Goal: Information Seeking & Learning: Learn about a topic

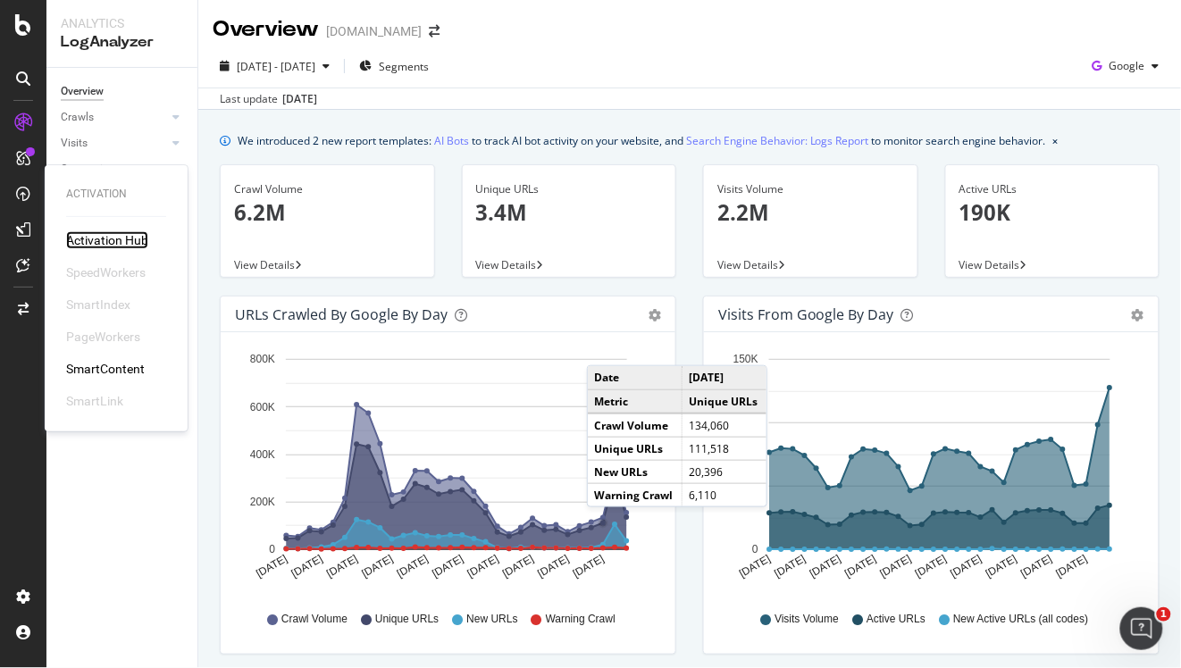
click at [114, 238] on div "Activation Hub" at bounding box center [107, 240] width 82 height 18
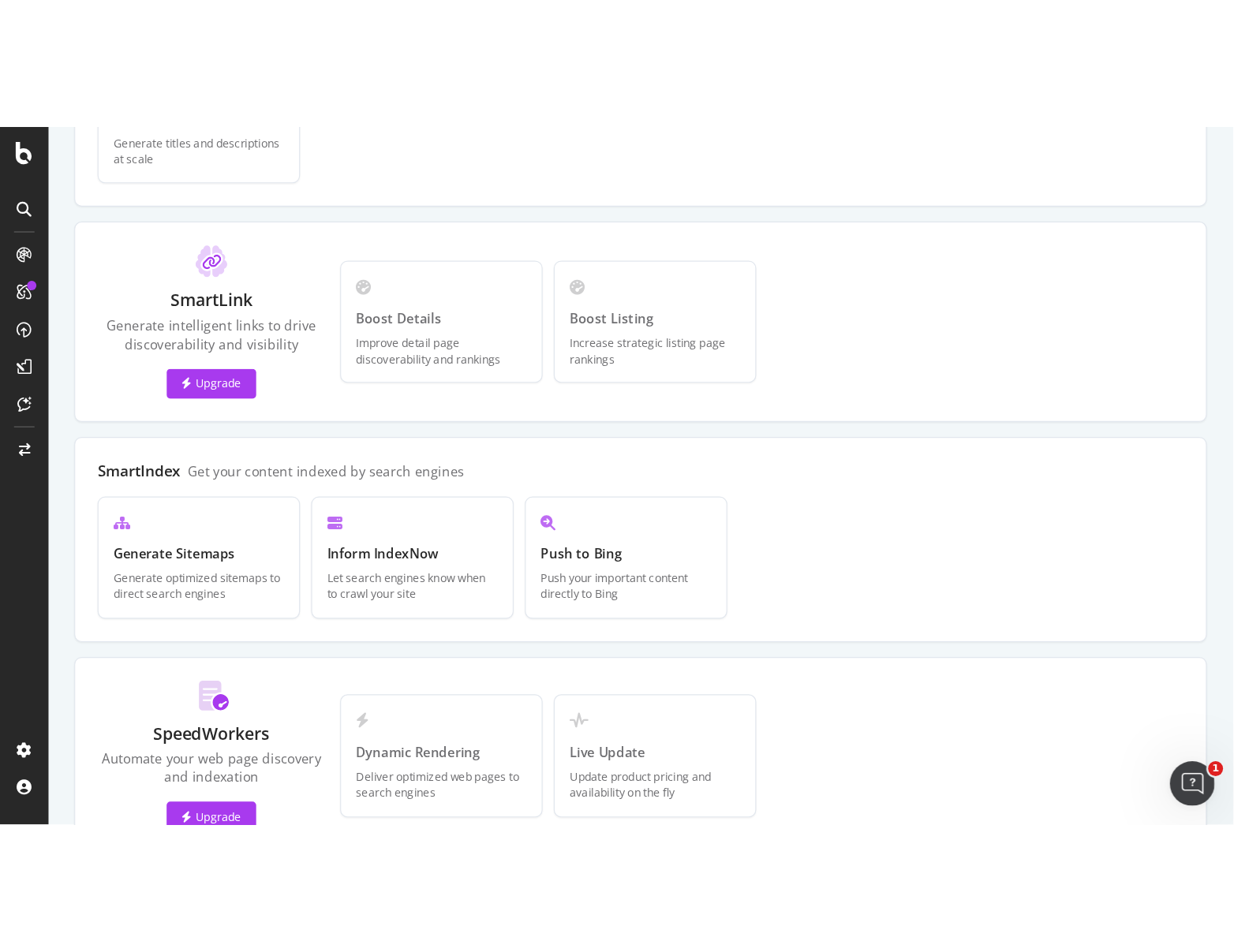
scroll to position [426, 0]
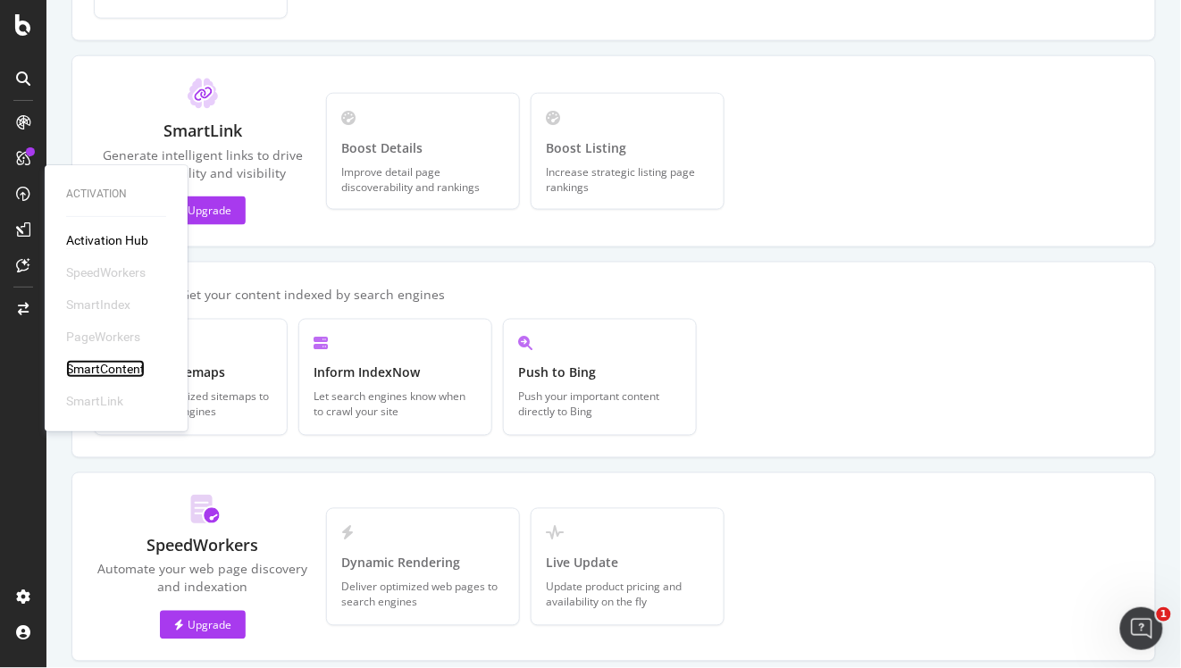
click at [116, 364] on div "SmartContent" at bounding box center [105, 369] width 79 height 18
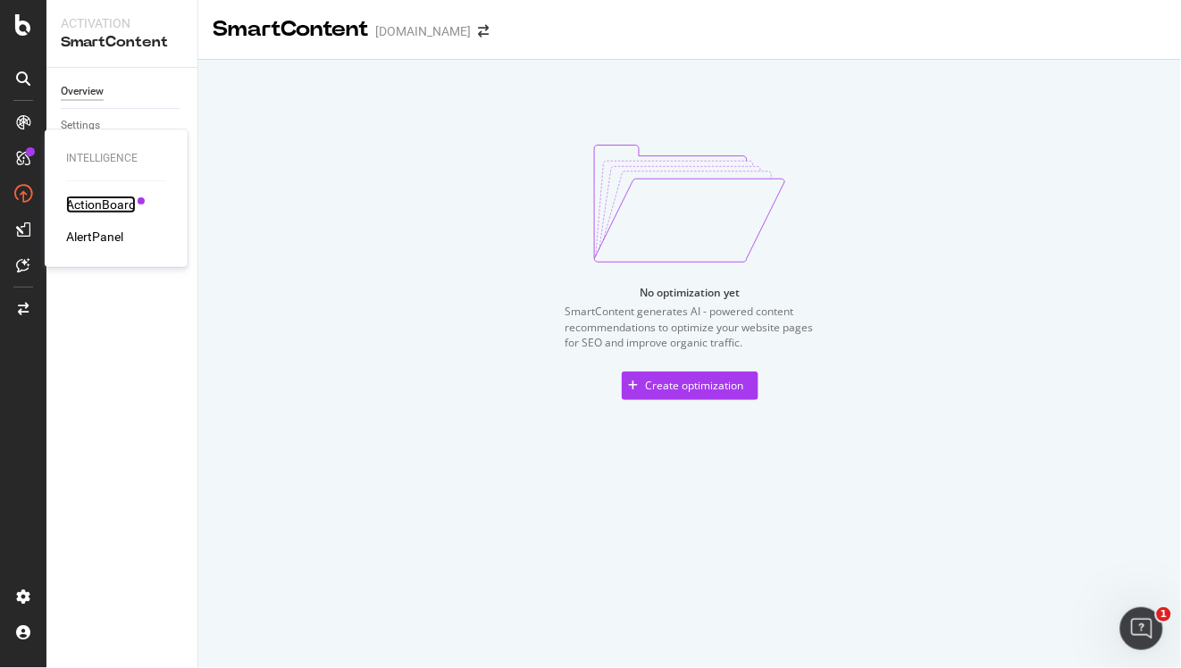
click at [96, 211] on div "ActionBoard" at bounding box center [101, 205] width 70 height 18
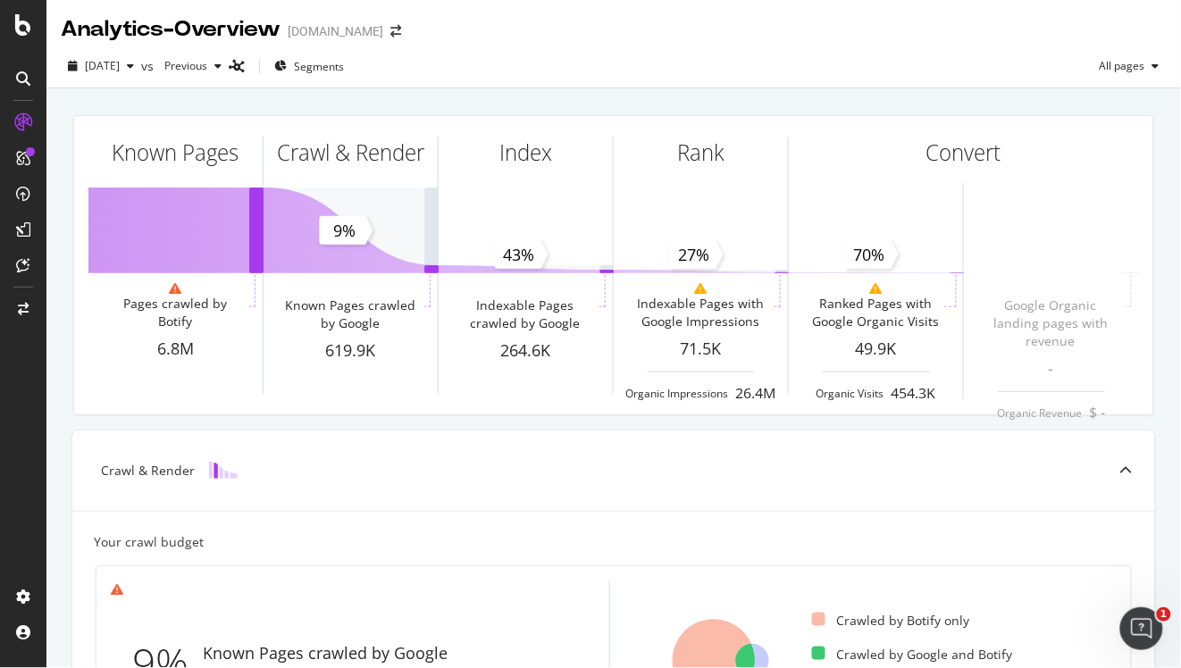
click at [525, 80] on div "2025 Aug. 15th vs Previous Segments All pages" at bounding box center [613, 70] width 1134 height 36
click at [344, 71] on span "Segments" at bounding box center [319, 66] width 50 height 15
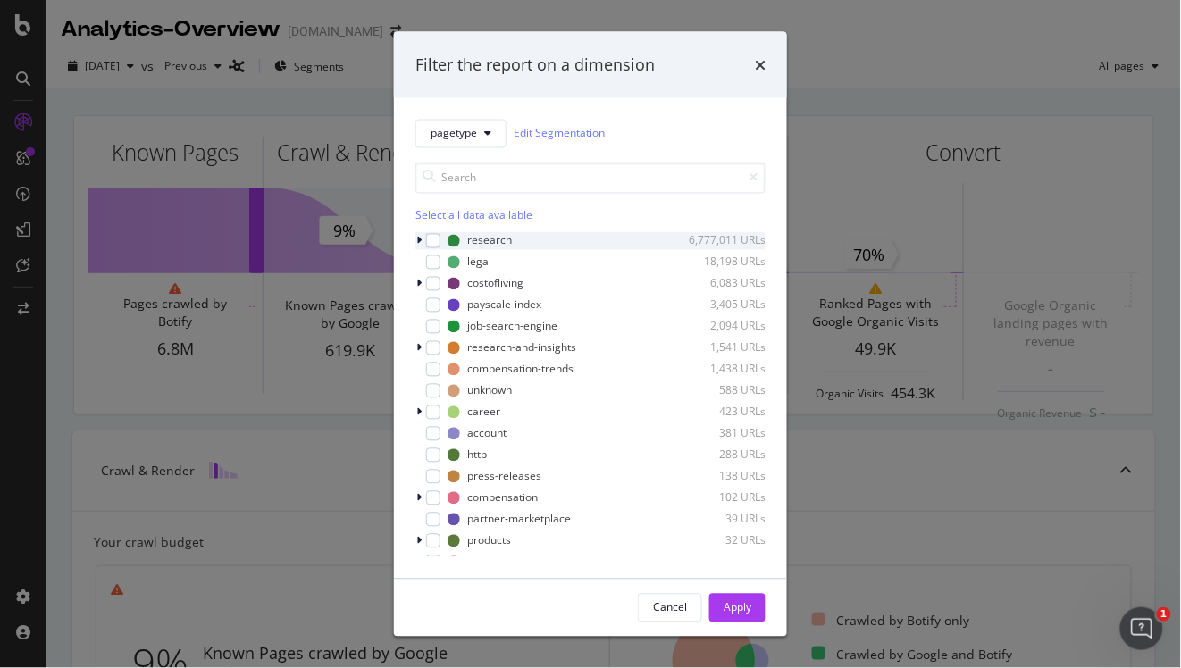
click at [419, 243] on icon "modal" at bounding box center [418, 240] width 5 height 11
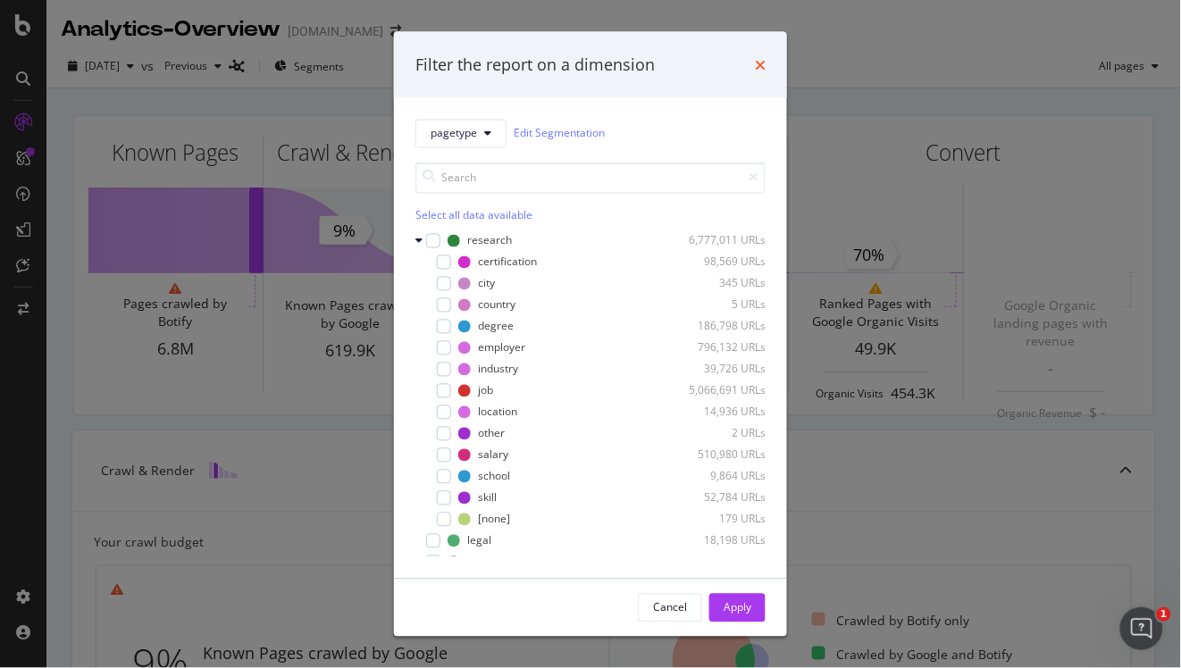
click at [764, 64] on icon "times" at bounding box center [760, 64] width 11 height 14
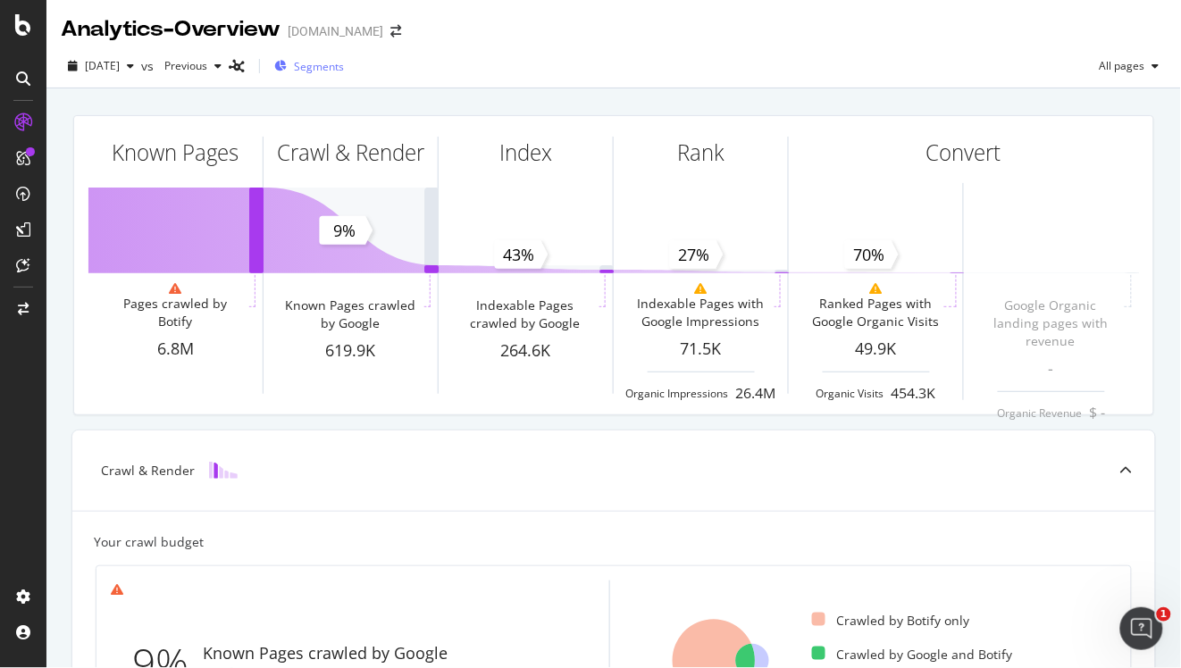
click at [344, 71] on span "Segments" at bounding box center [319, 66] width 50 height 15
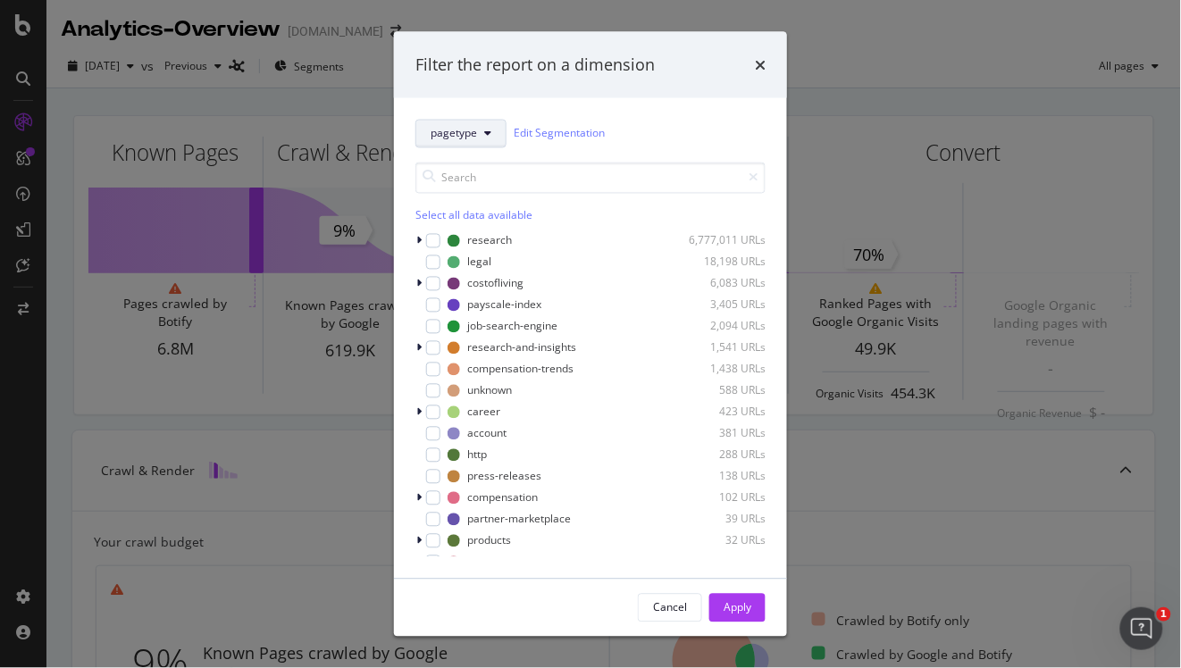
click at [485, 133] on icon "modal" at bounding box center [487, 133] width 7 height 11
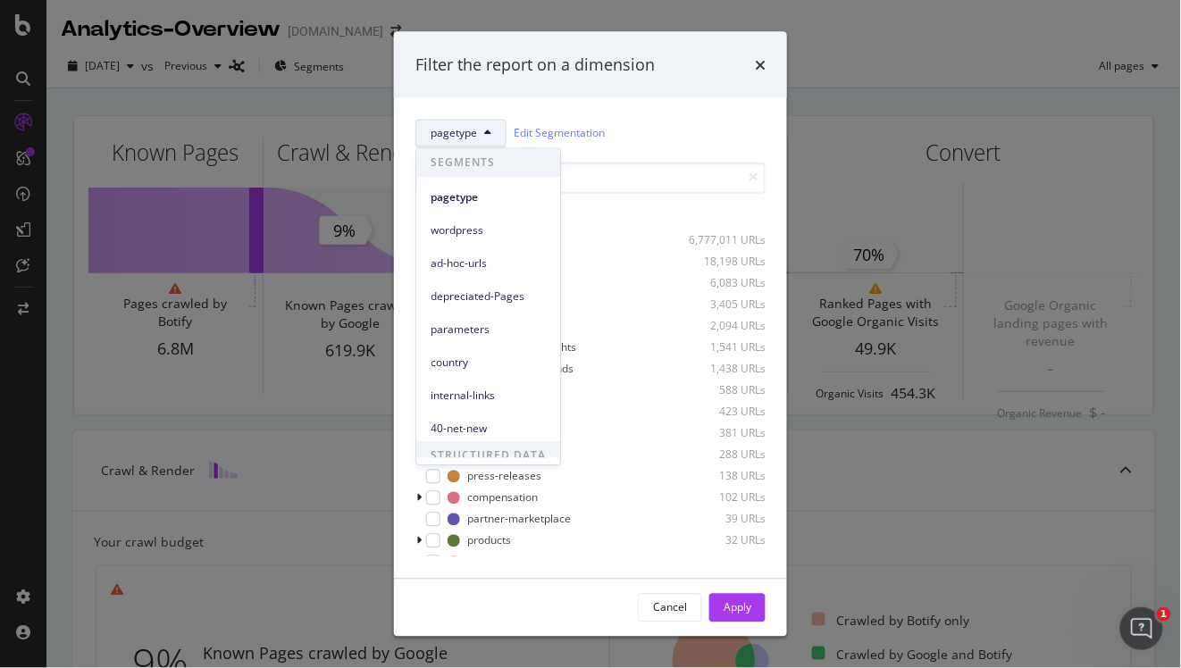
click at [484, 136] on icon "modal" at bounding box center [487, 133] width 7 height 11
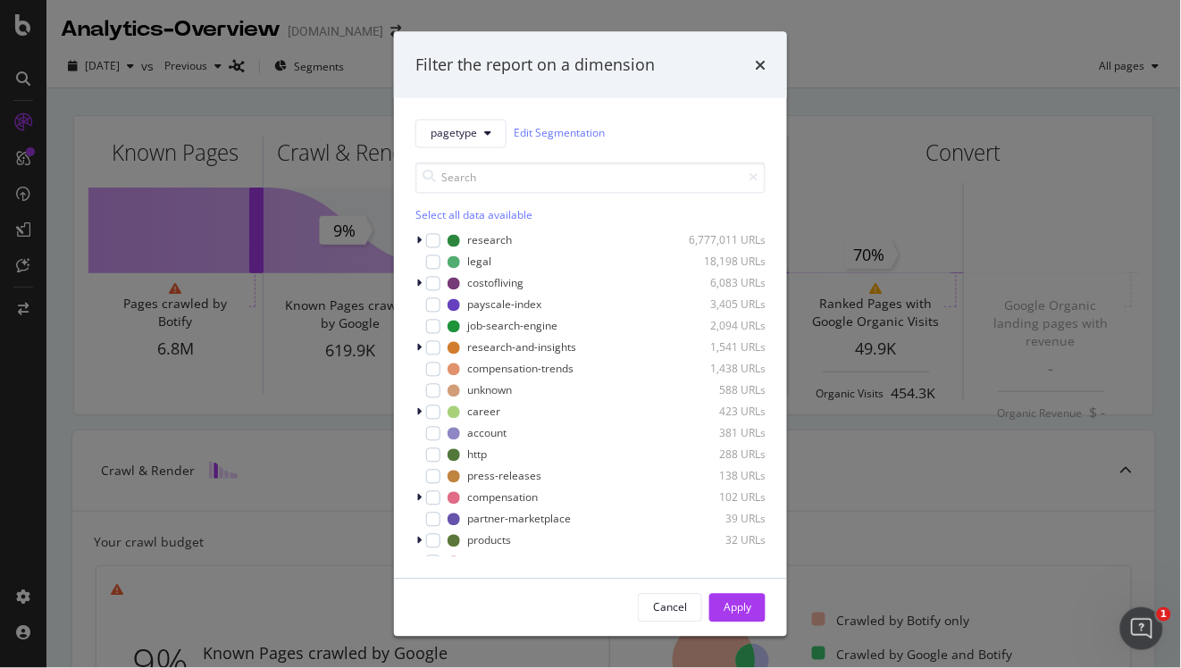
click at [757, 55] on div "times" at bounding box center [760, 65] width 11 height 23
